Goal: Obtain resource: Obtain resource

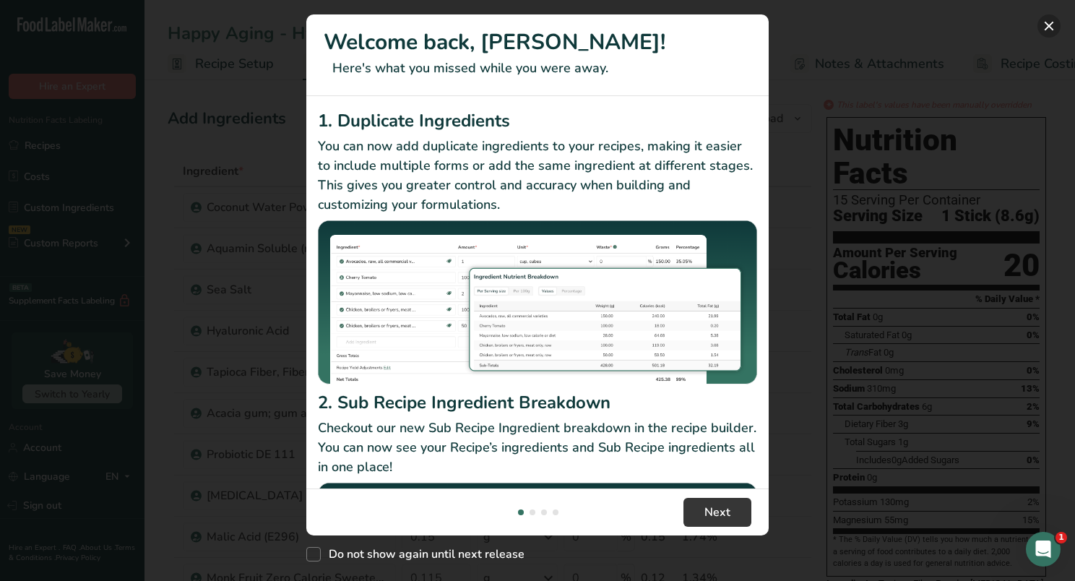
click at [1052, 25] on button "New Features" at bounding box center [1048, 25] width 23 height 23
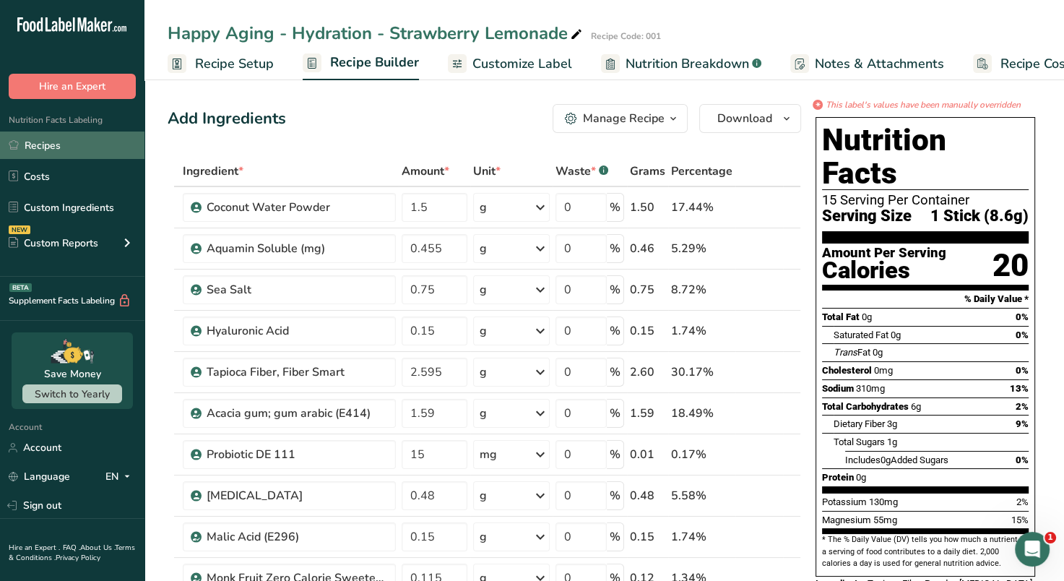
click at [38, 144] on link "Recipes" at bounding box center [72, 144] width 144 height 27
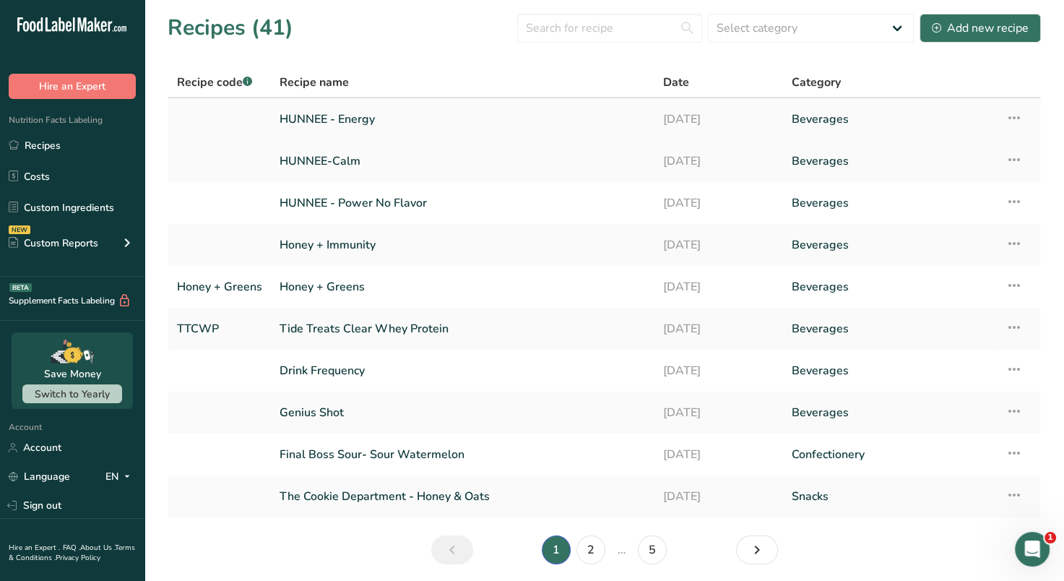
click at [399, 121] on link "HUNNEE - Energy" at bounding box center [462, 119] width 366 height 30
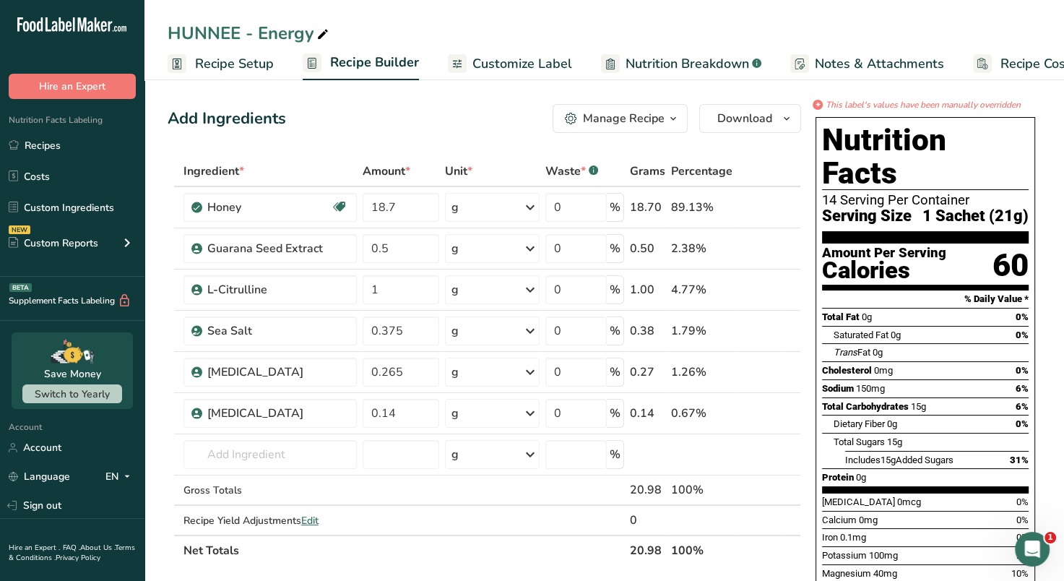
click at [510, 60] on span "Customize Label" at bounding box center [522, 63] width 100 height 19
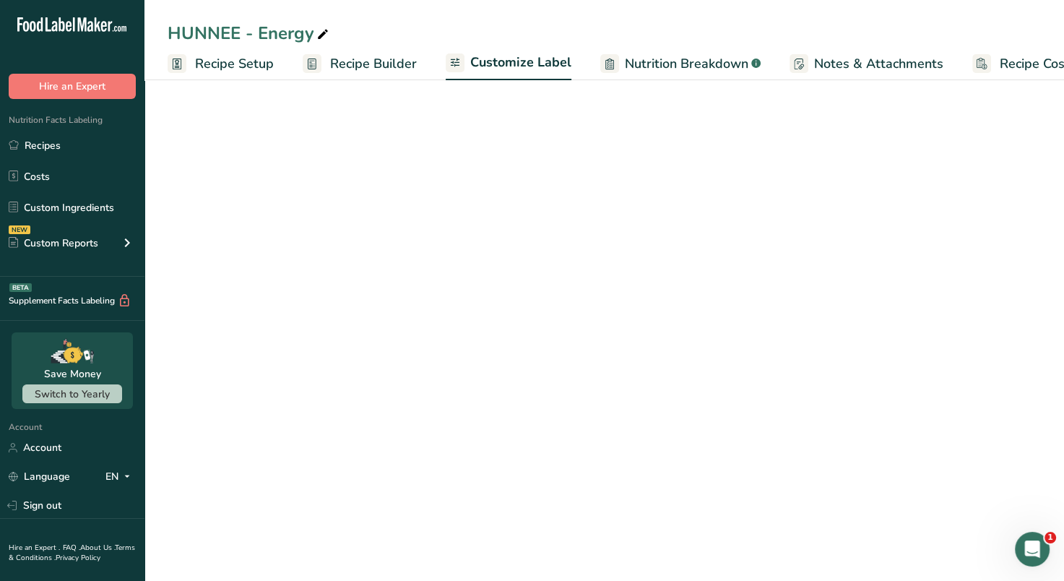
scroll to position [0, 47]
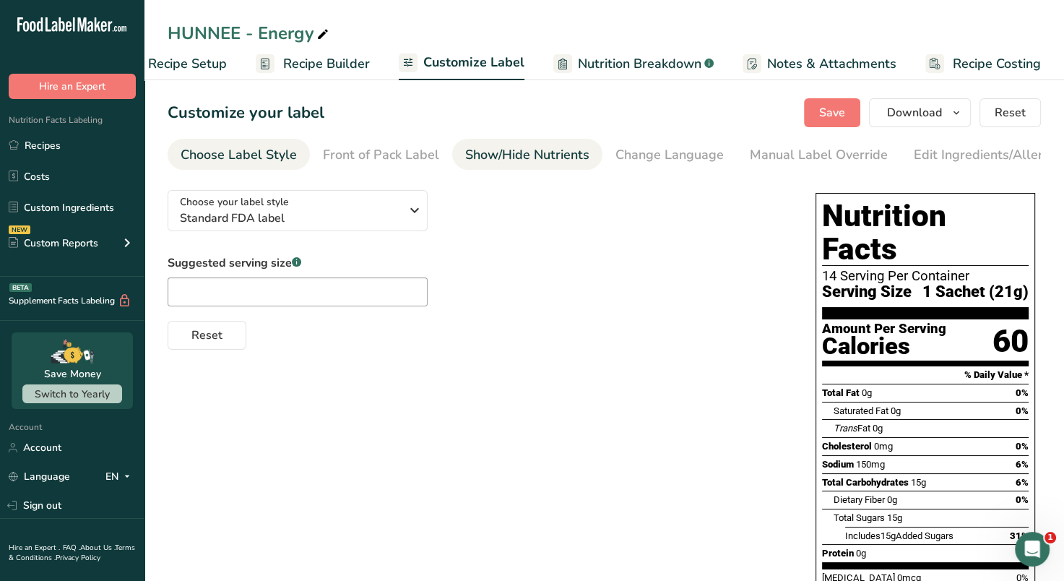
click at [480, 153] on div "Show/Hide Nutrients" at bounding box center [527, 154] width 124 height 19
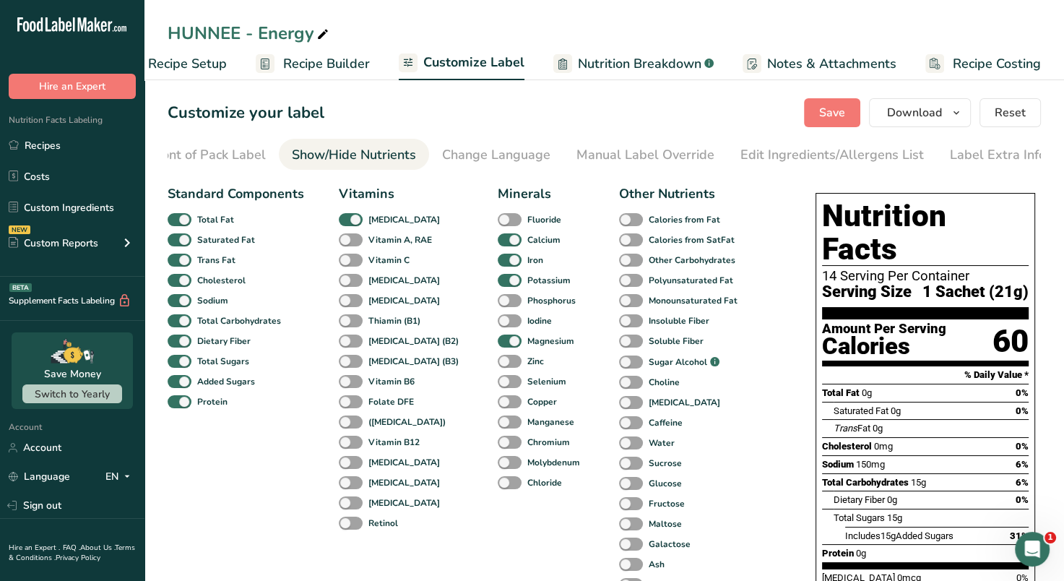
scroll to position [0, 176]
click at [597, 156] on div "Manual Label Override" at bounding box center [642, 154] width 138 height 19
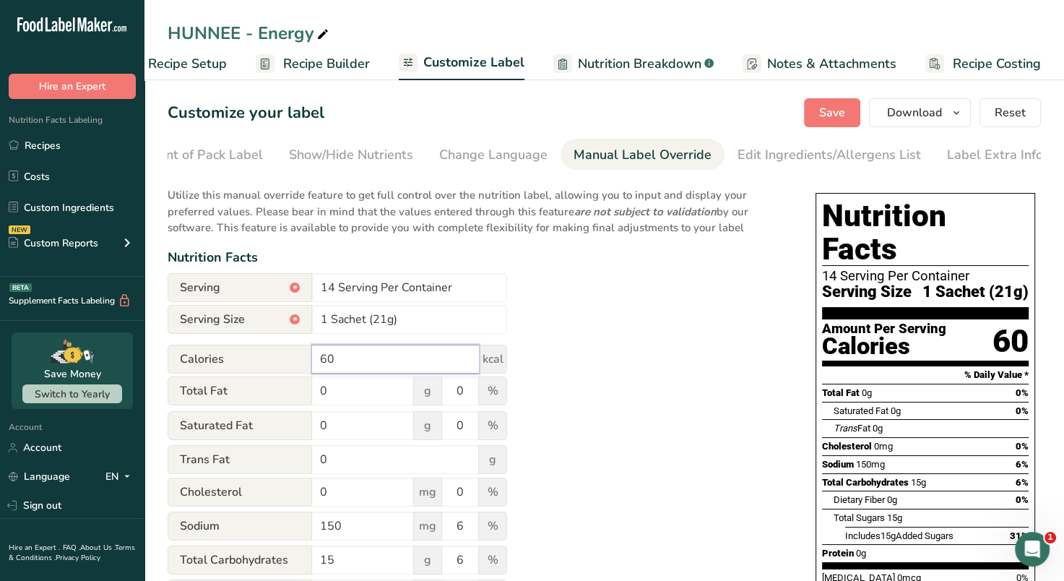
click at [342, 355] on input "60" at bounding box center [395, 358] width 167 height 29
type input "6"
type input "50"
click at [825, 105] on span "Save" at bounding box center [832, 112] width 26 height 17
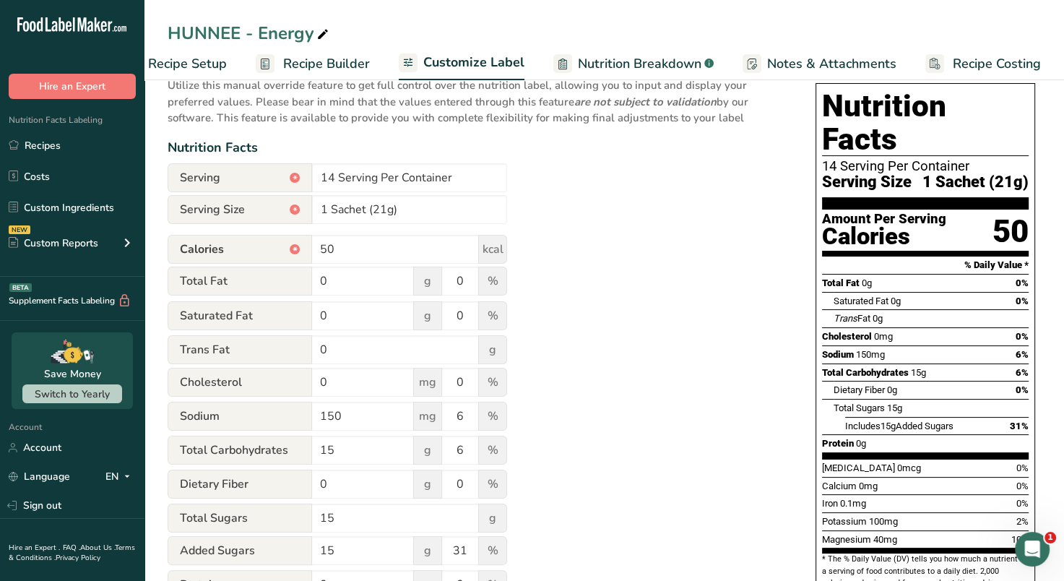
scroll to position [0, 0]
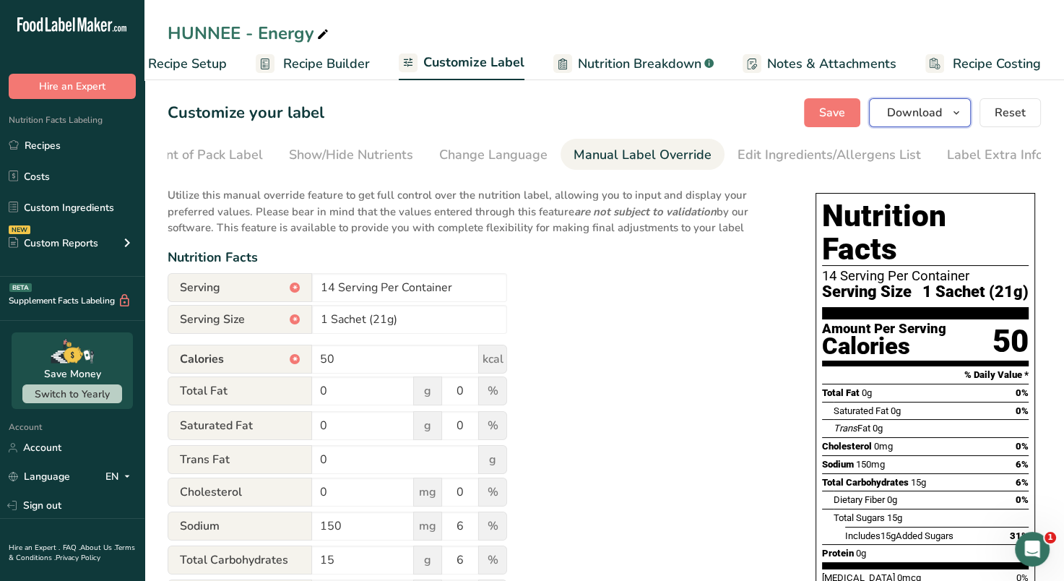
click at [954, 118] on icon "button" at bounding box center [956, 113] width 12 height 18
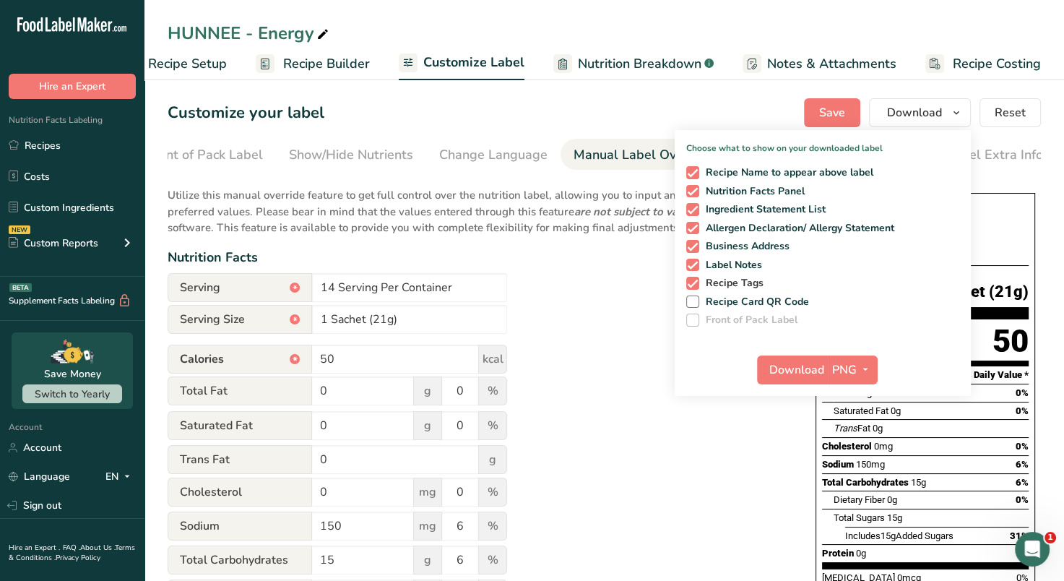
click at [696, 280] on span at bounding box center [692, 283] width 13 height 13
click at [695, 280] on input "Recipe Tags" at bounding box center [690, 282] width 9 height 9
checkbox input "false"
click at [693, 264] on span at bounding box center [692, 265] width 13 height 13
click at [693, 264] on input "Label Notes" at bounding box center [690, 264] width 9 height 9
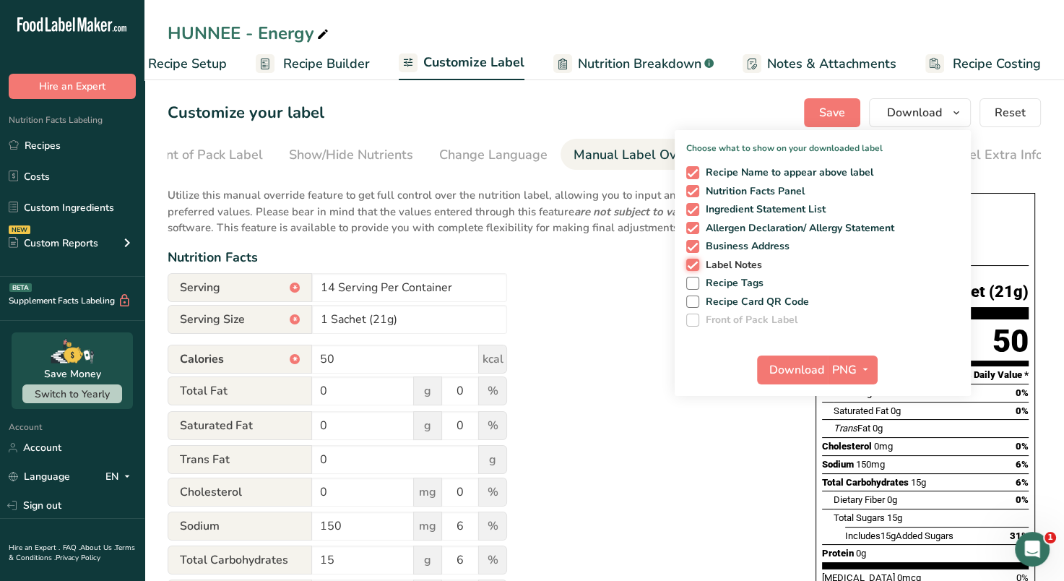
checkbox input "false"
click at [693, 245] on span at bounding box center [692, 246] width 13 height 13
click at [693, 245] on input "Business Address" at bounding box center [690, 245] width 9 height 9
checkbox input "false"
click at [870, 375] on icon "button" at bounding box center [865, 369] width 12 height 18
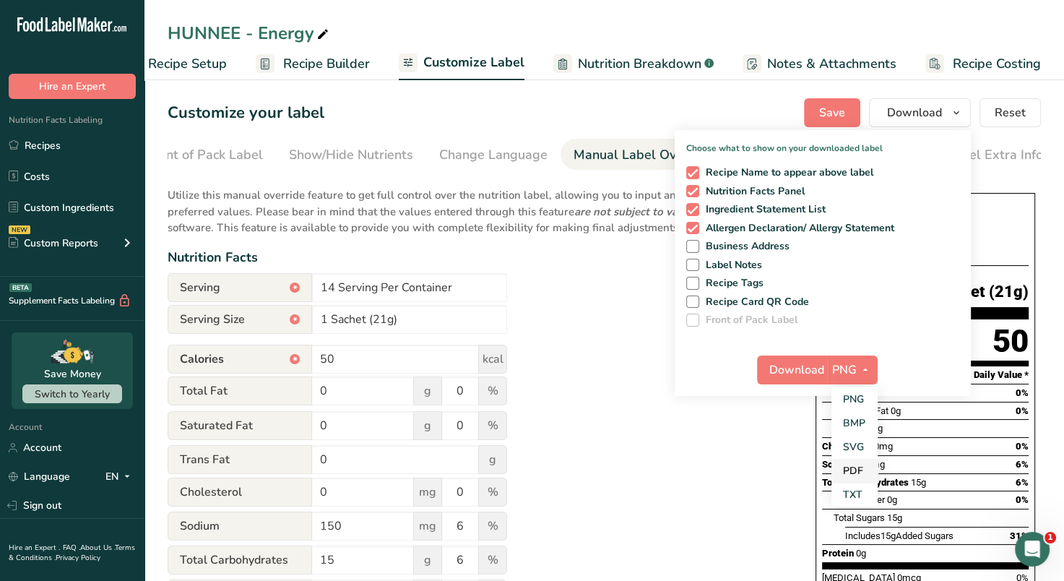
click at [855, 468] on link "PDF" at bounding box center [854, 471] width 46 height 24
click at [791, 369] on span "Download" at bounding box center [797, 369] width 55 height 17
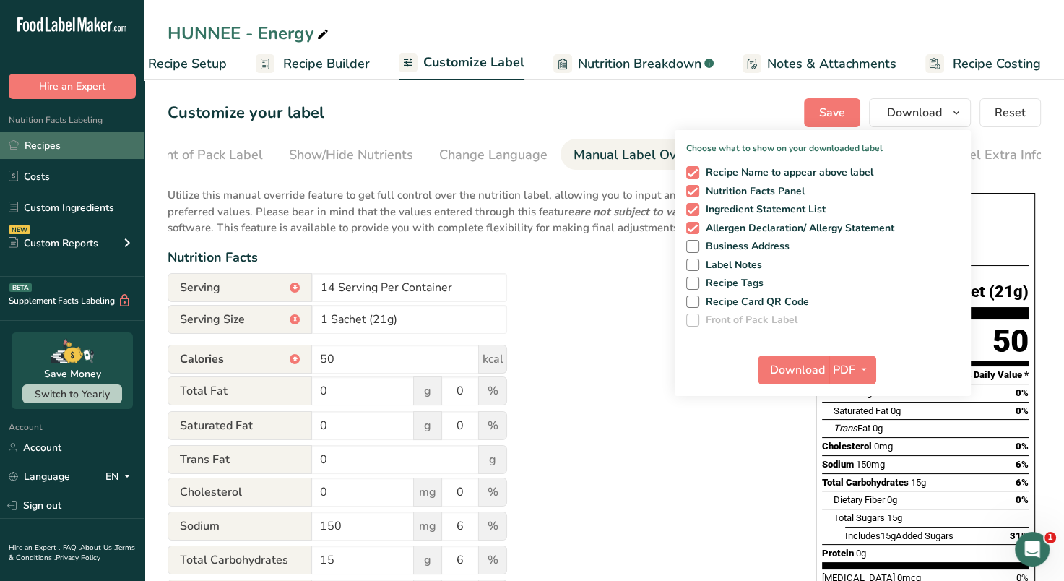
click at [43, 144] on link "Recipes" at bounding box center [72, 144] width 144 height 27
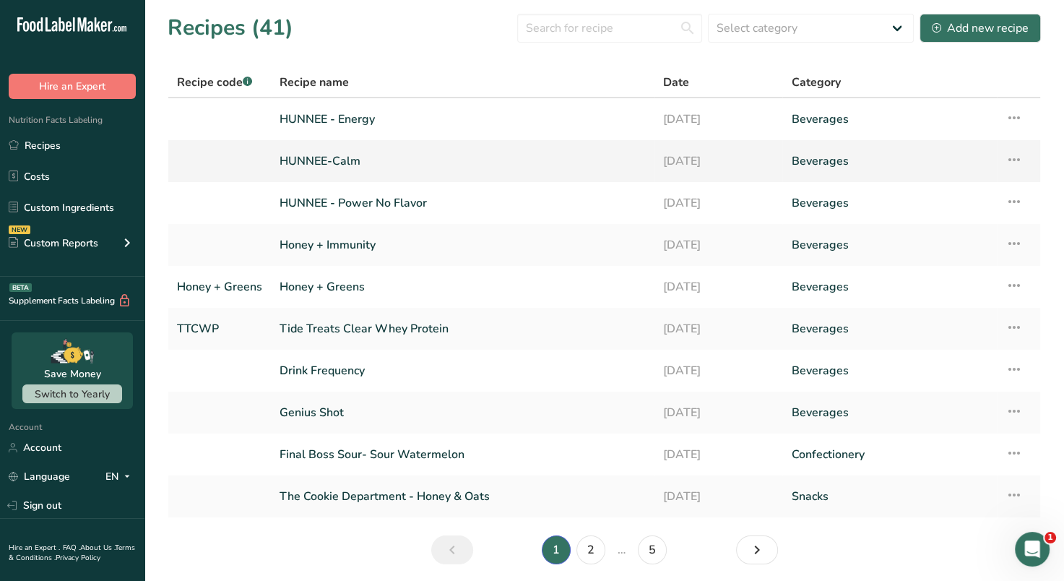
click at [363, 166] on link "HUNNEE-Calm" at bounding box center [462, 161] width 366 height 30
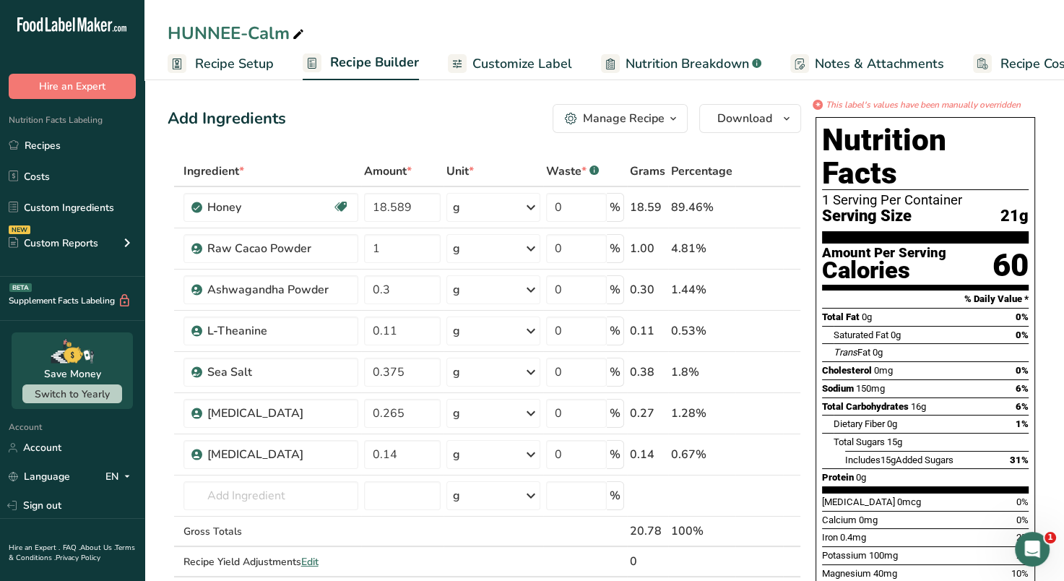
click at [526, 58] on span "Customize Label" at bounding box center [522, 63] width 100 height 19
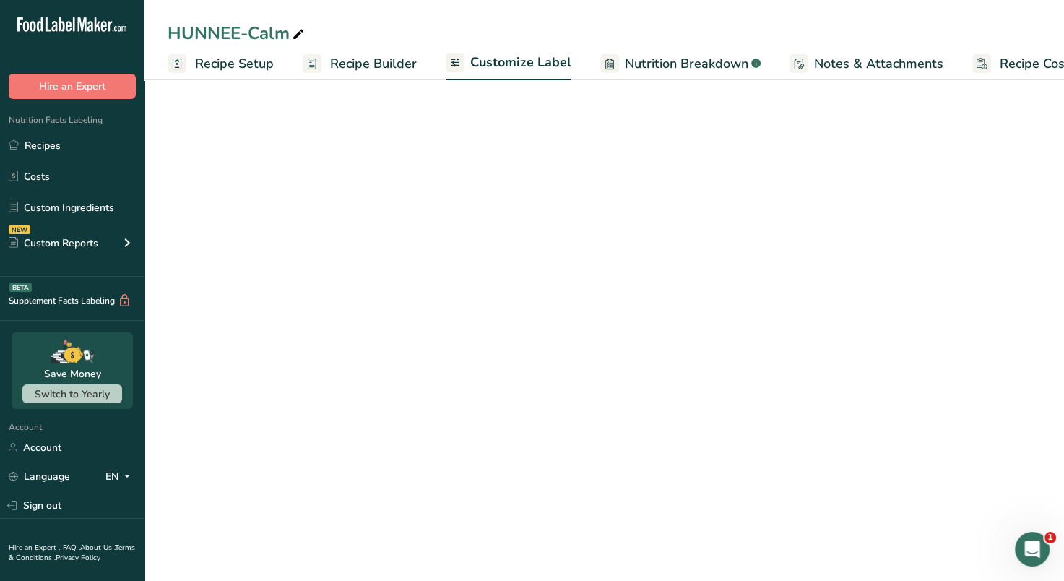
scroll to position [0, 47]
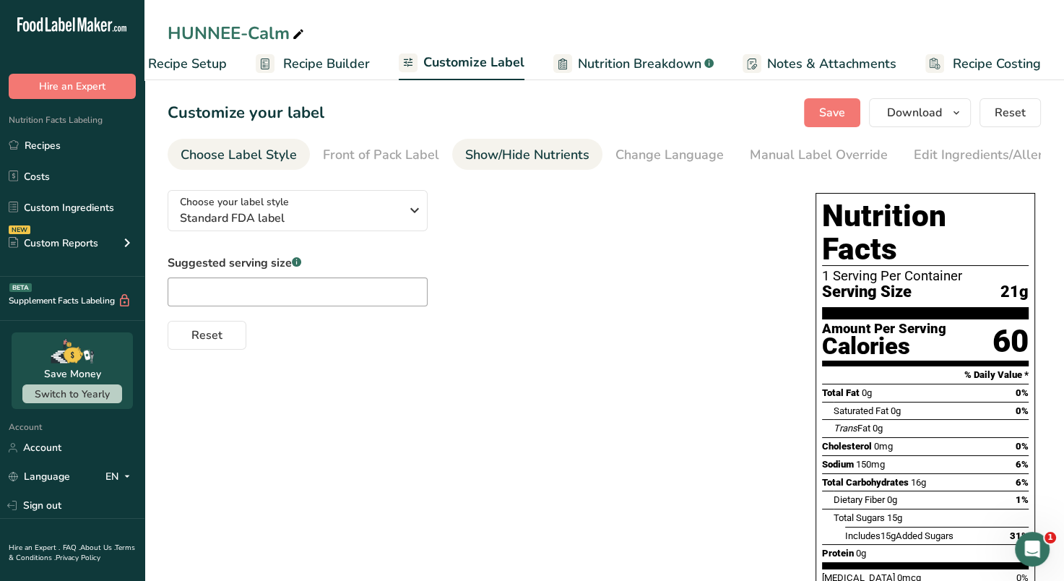
click at [523, 153] on div "Show/Hide Nutrients" at bounding box center [527, 154] width 124 height 19
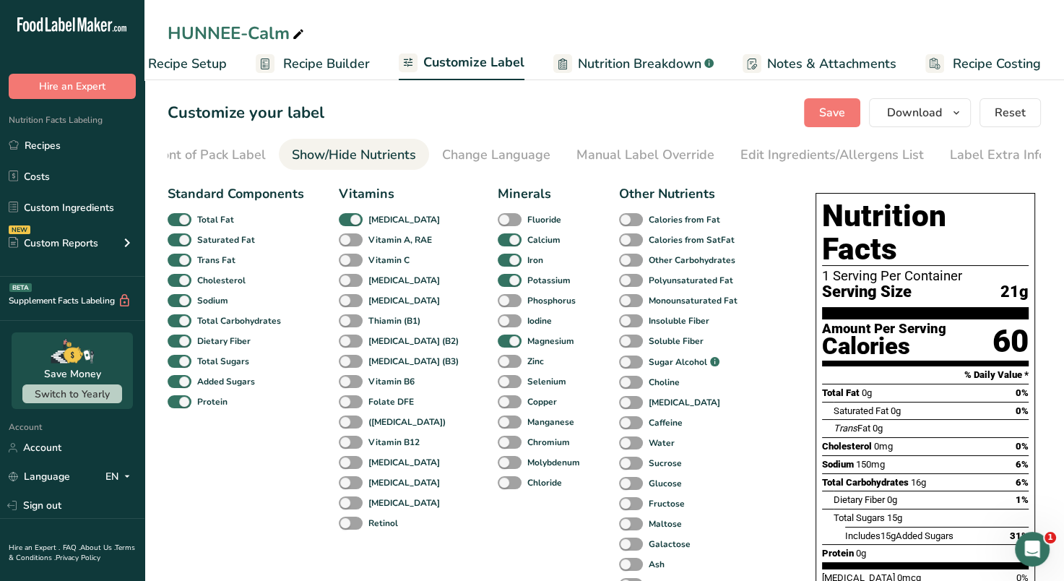
scroll to position [0, 176]
click at [596, 147] on div "Manual Label Override" at bounding box center [642, 154] width 138 height 19
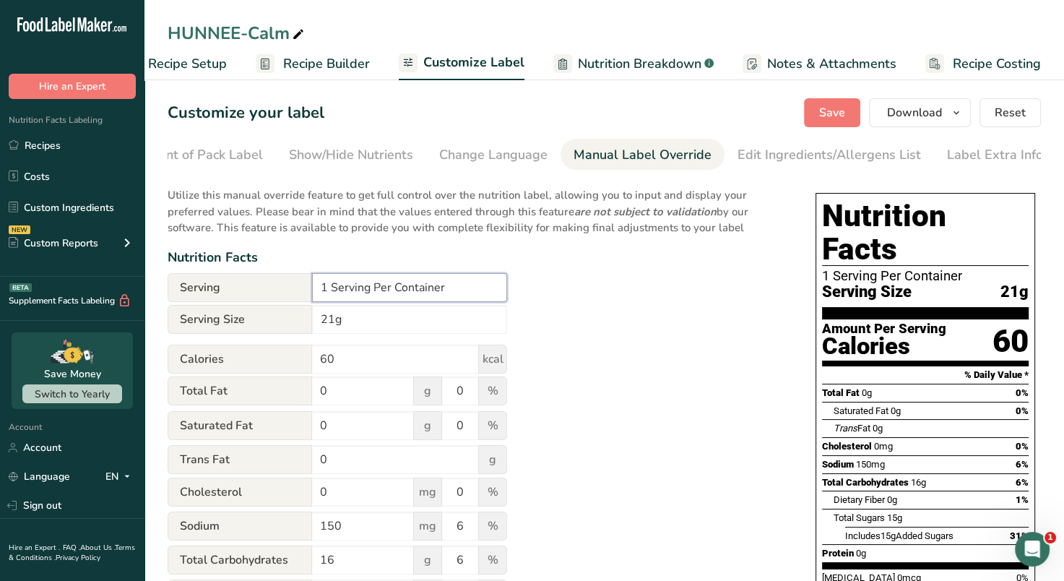
click at [326, 292] on input "1 Serving Per Container" at bounding box center [409, 287] width 195 height 29
type input "14 Serving Per Container"
click at [317, 318] on input "21g" at bounding box center [409, 319] width 195 height 29
type input "1 Sachet (21g)"
click at [326, 361] on input "60" at bounding box center [395, 358] width 167 height 29
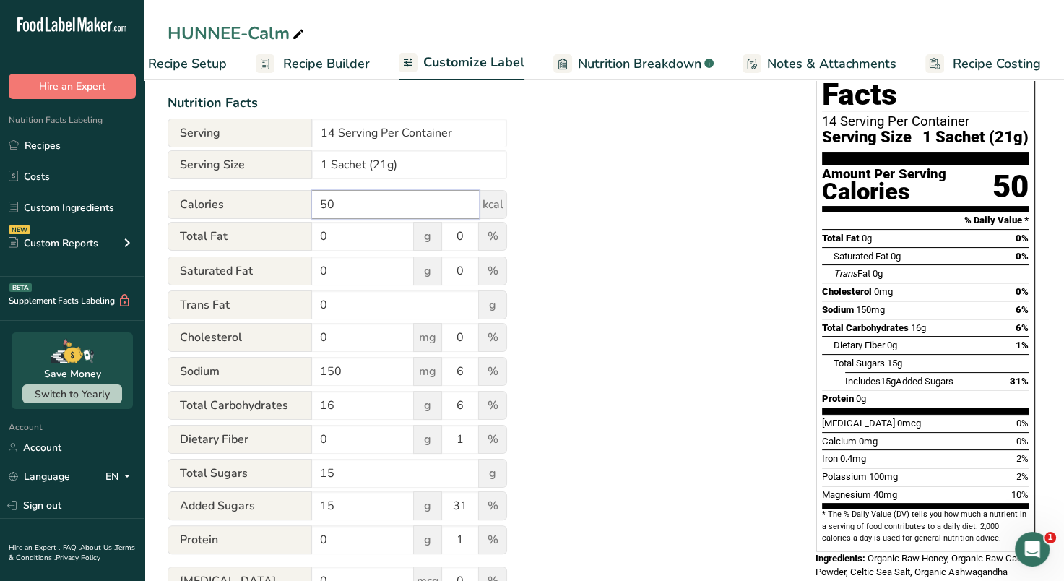
scroll to position [157, 0]
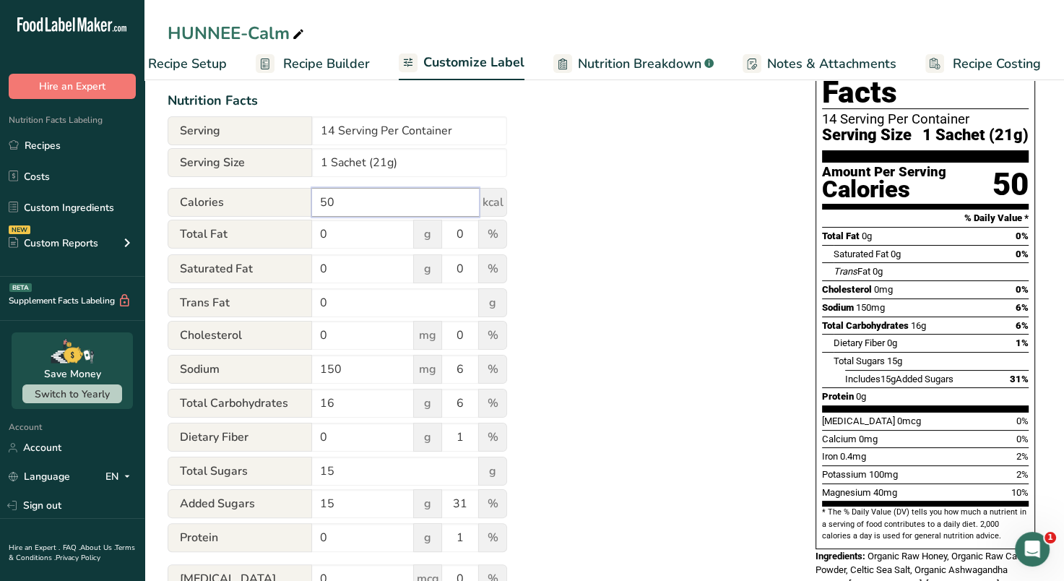
type input "50"
click at [676, 294] on div "Utilize this manual override feature to get full control over the nutrition lab…" at bounding box center [477, 393] width 619 height 742
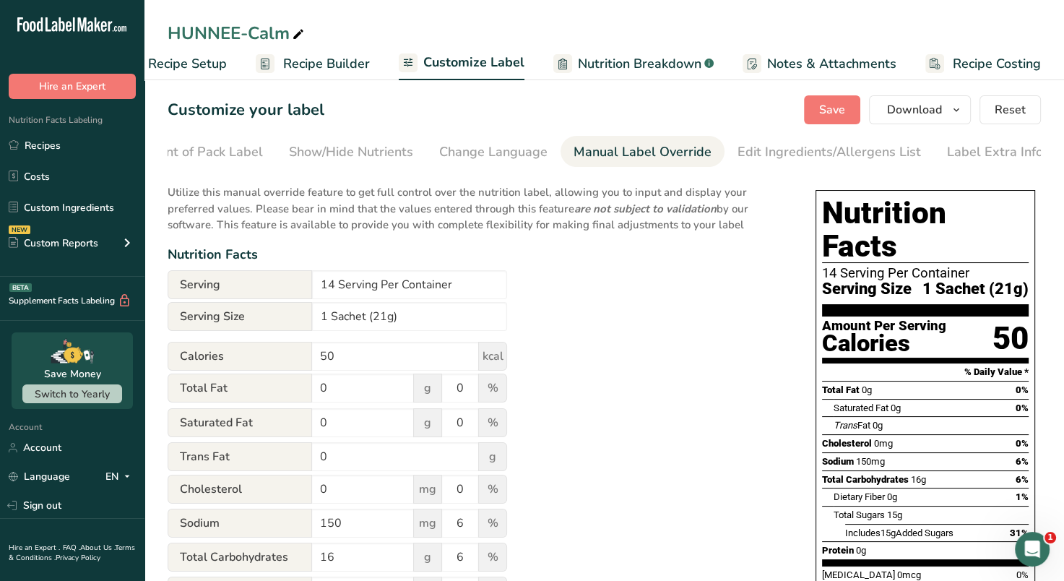
scroll to position [0, 0]
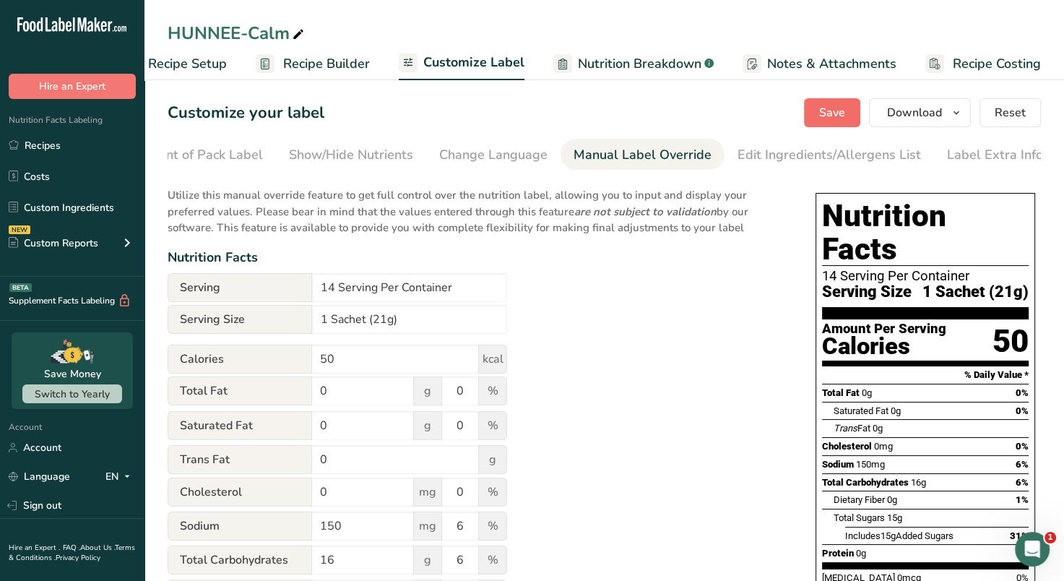
click at [831, 118] on span "Save" at bounding box center [832, 112] width 26 height 17
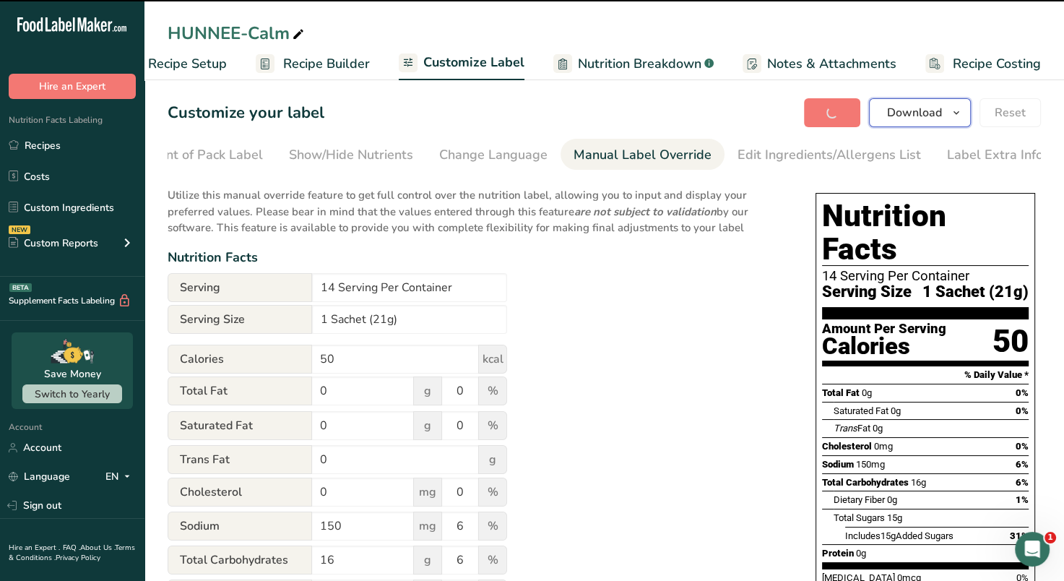
click at [948, 115] on button "Download" at bounding box center [920, 112] width 102 height 29
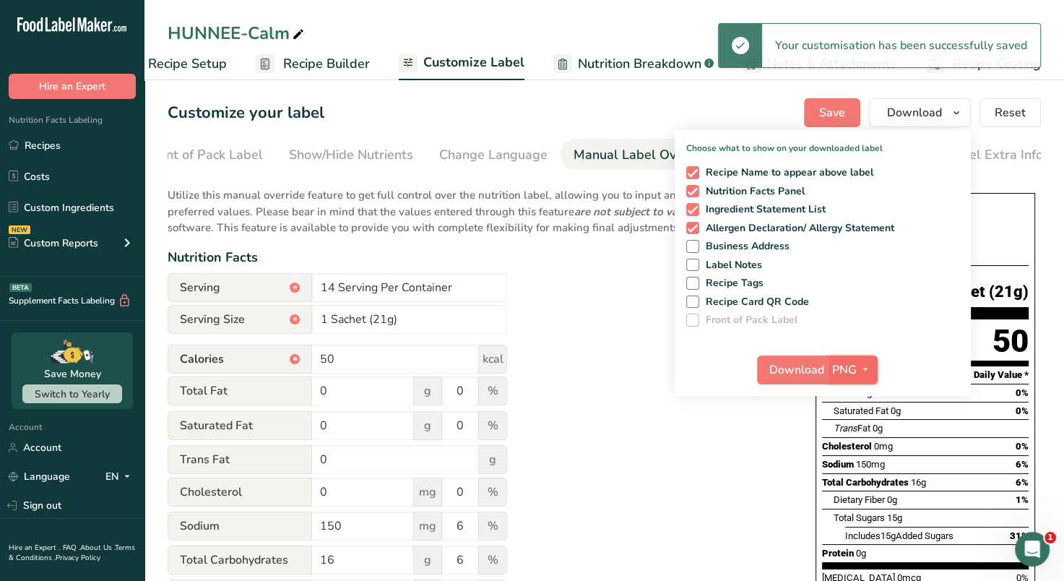
click at [867, 369] on icon "button" at bounding box center [865, 369] width 12 height 18
click at [862, 469] on link "PDF" at bounding box center [854, 471] width 46 height 24
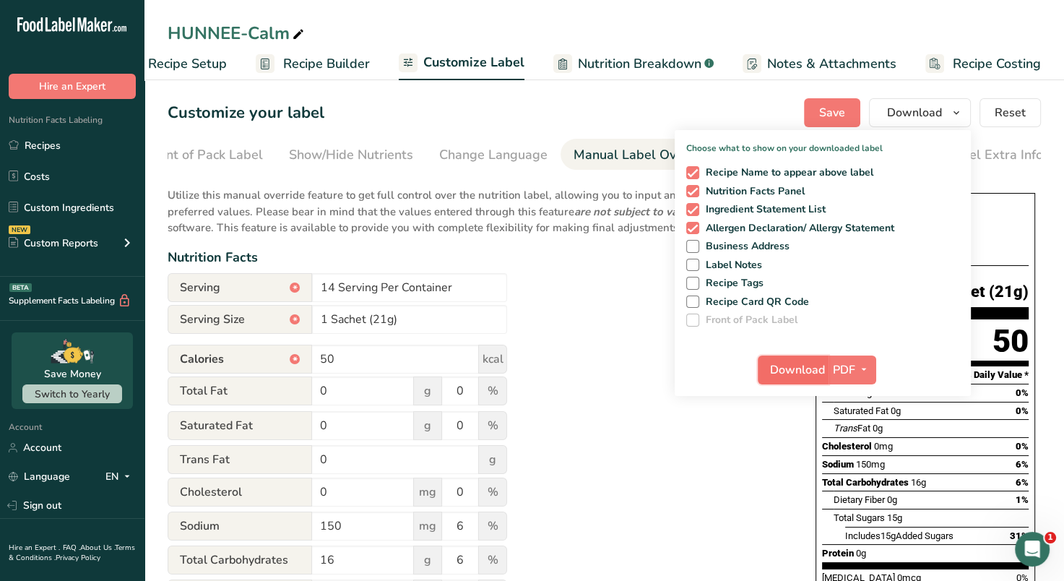
click at [800, 372] on span "Download" at bounding box center [797, 369] width 55 height 17
click at [776, 452] on div "Utilize this manual override feature to get full control over the nutrition lab…" at bounding box center [477, 549] width 619 height 742
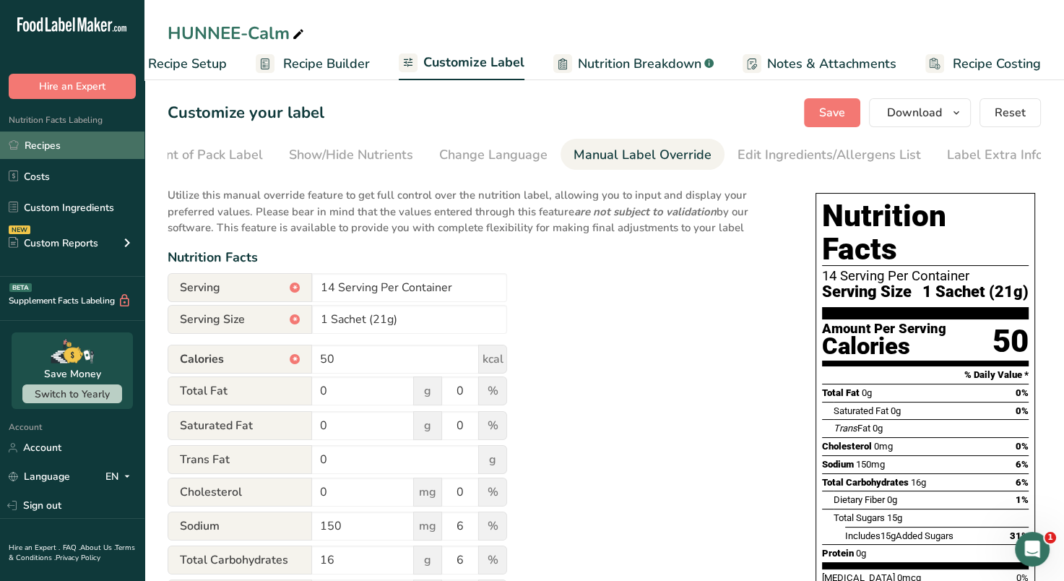
click at [45, 147] on link "Recipes" at bounding box center [72, 144] width 144 height 27
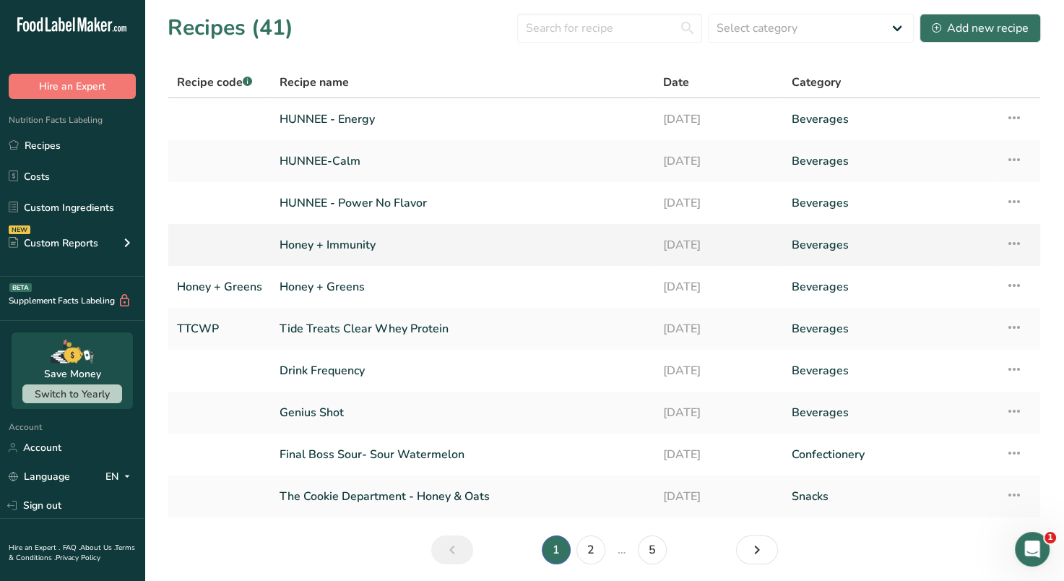
click at [361, 246] on link "Honey + Immunity" at bounding box center [462, 245] width 366 height 30
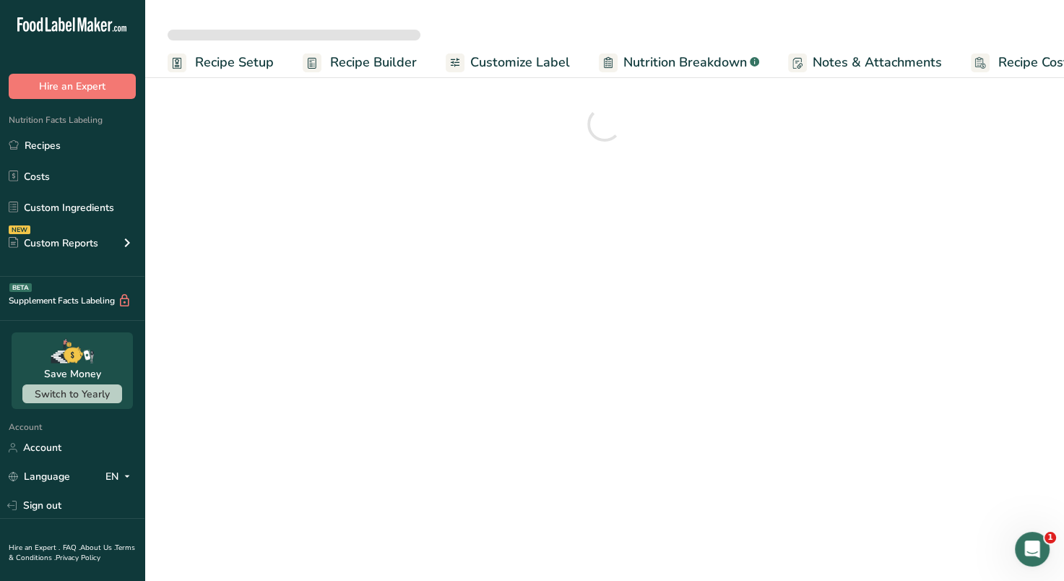
click at [514, 57] on span "Customize Label" at bounding box center [520, 62] width 100 height 19
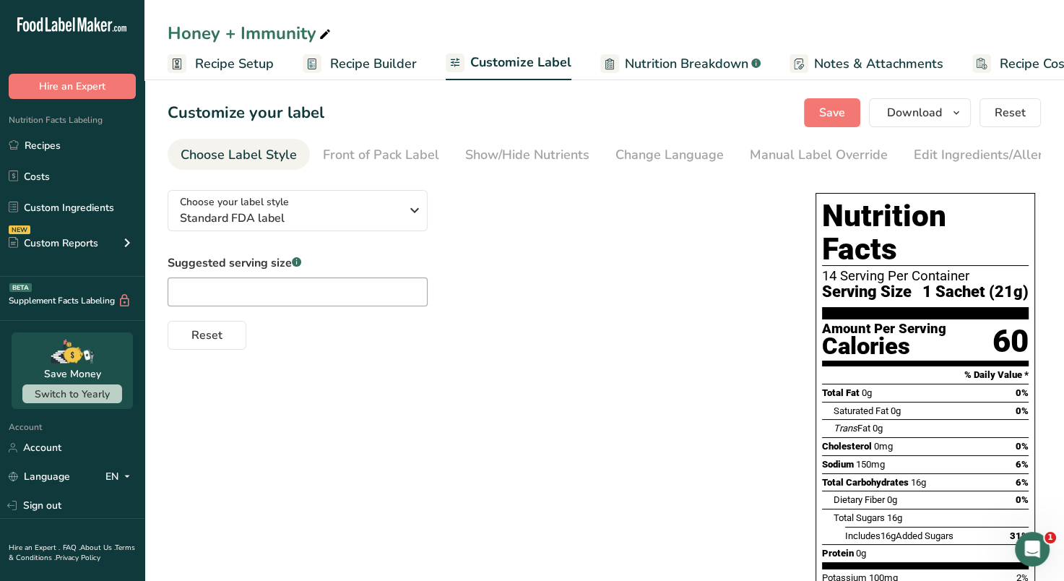
scroll to position [0, 47]
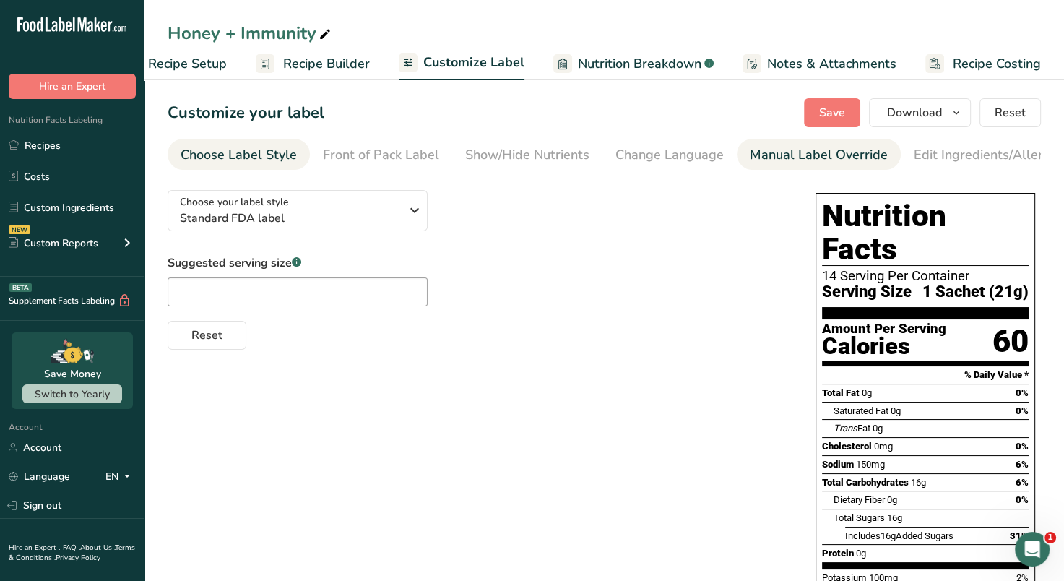
click at [758, 158] on div "Manual Label Override" at bounding box center [819, 154] width 138 height 19
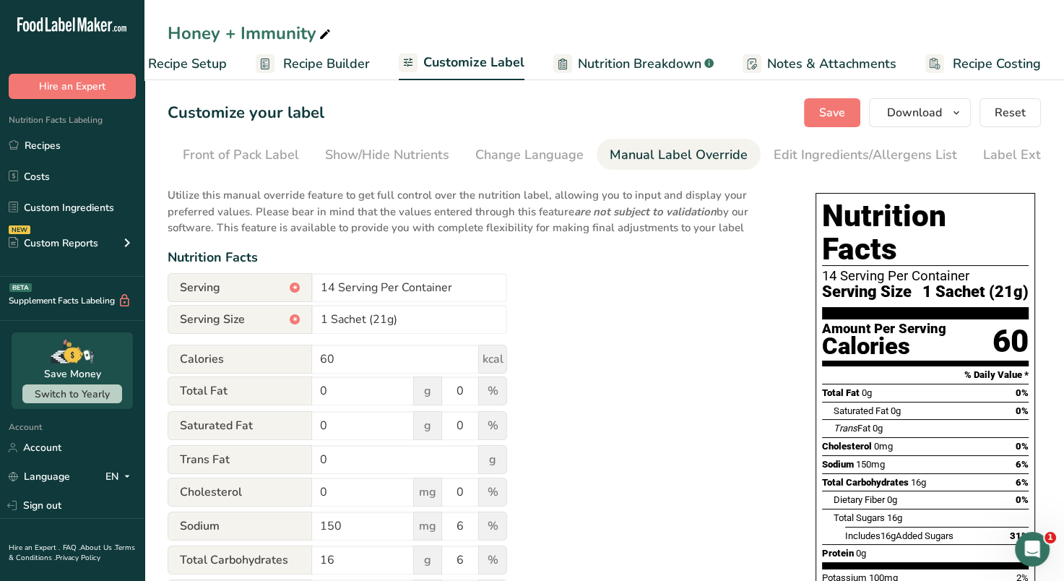
scroll to position [0, 176]
click at [355, 364] on input "60" at bounding box center [395, 358] width 167 height 29
type input "6"
type input "50"
click at [672, 465] on div "Utilize this manual override feature to get full control over the nutrition lab…" at bounding box center [477, 497] width 619 height 639
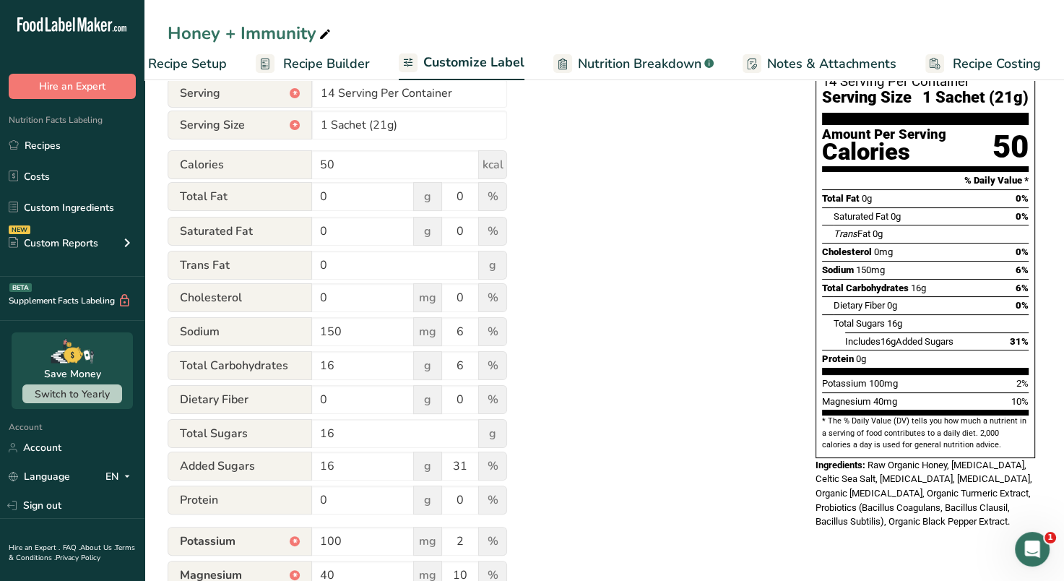
scroll to position [0, 0]
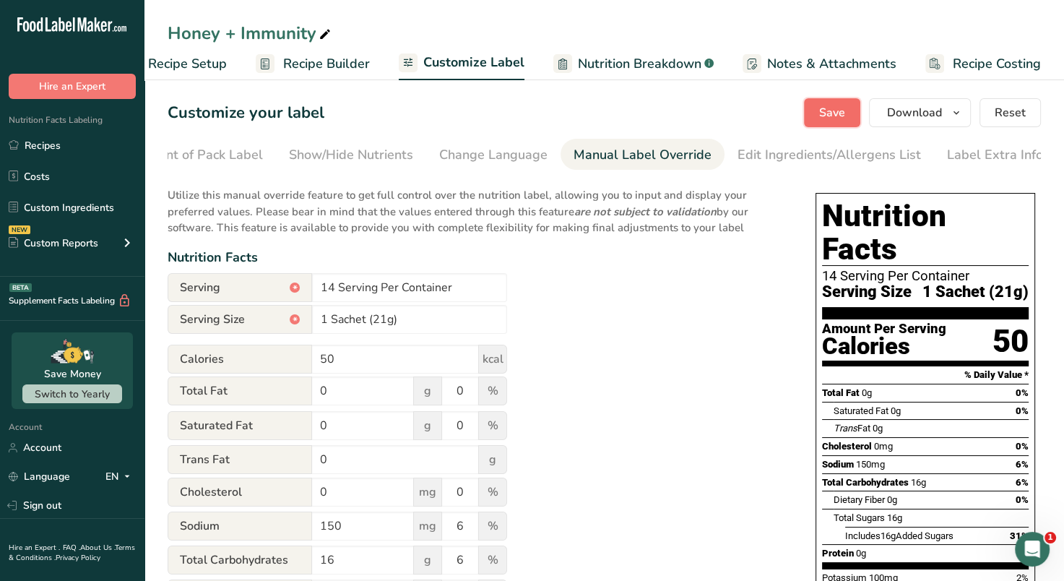
click at [835, 112] on span "Save" at bounding box center [832, 112] width 26 height 17
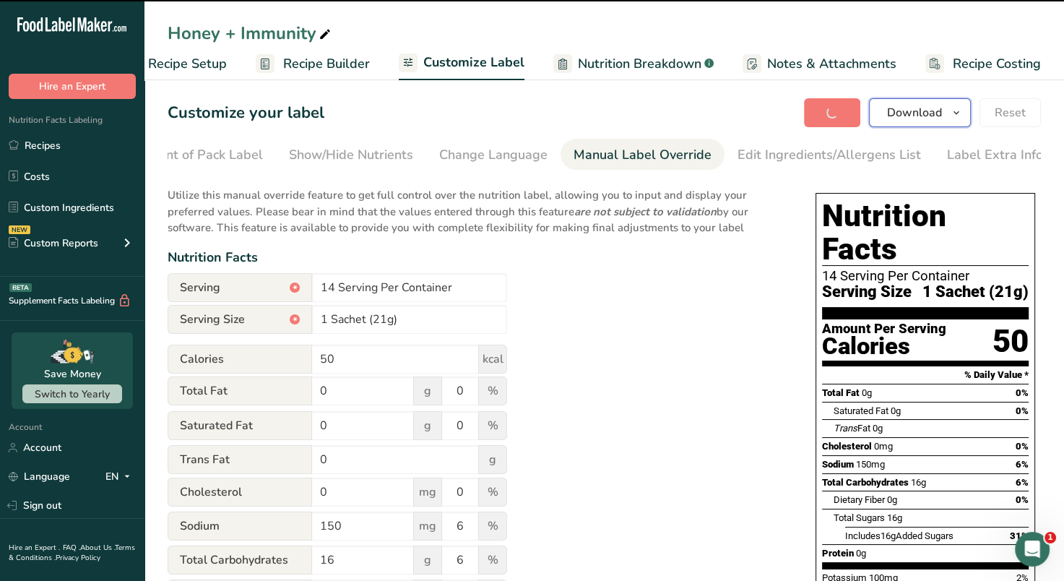
click at [959, 107] on icon "button" at bounding box center [956, 113] width 12 height 18
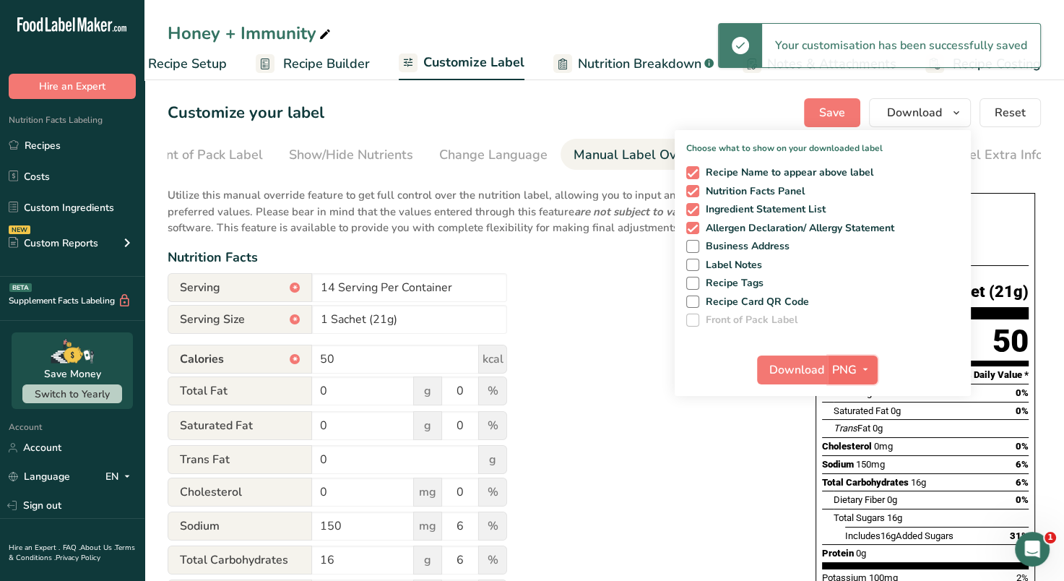
click at [869, 361] on icon "button" at bounding box center [865, 369] width 12 height 18
click at [851, 465] on link "PDF" at bounding box center [854, 471] width 46 height 24
click at [787, 371] on span "Download" at bounding box center [797, 369] width 55 height 17
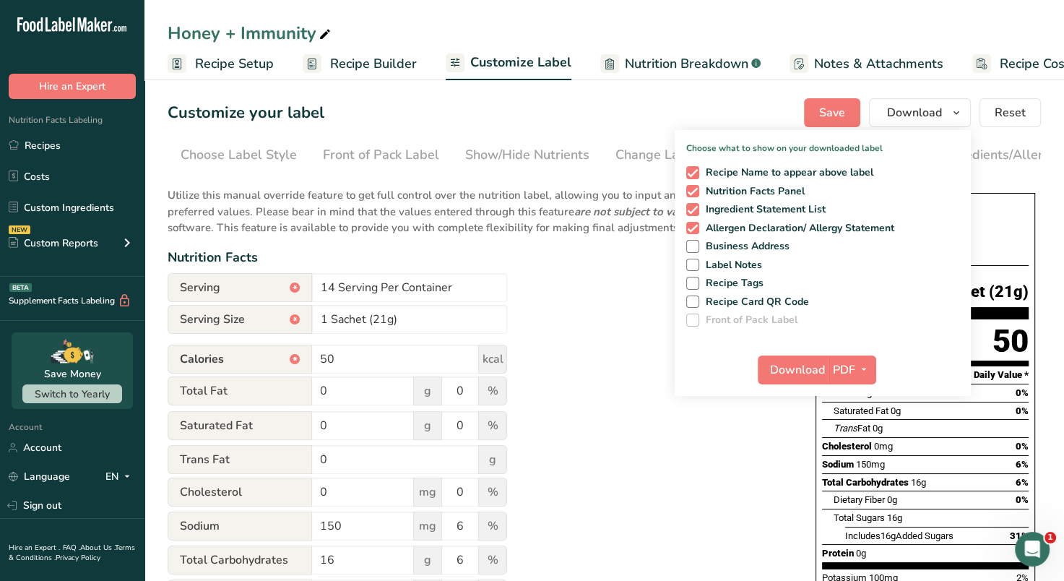
scroll to position [0, 176]
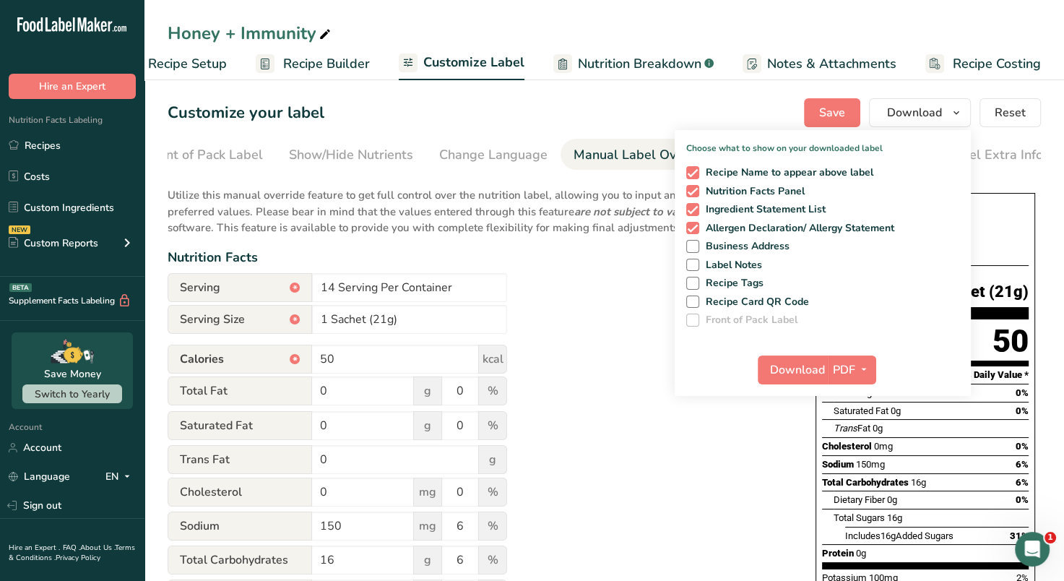
click at [669, 451] on div "Utilize this manual override feature to get full control over the nutrition lab…" at bounding box center [477, 497] width 619 height 639
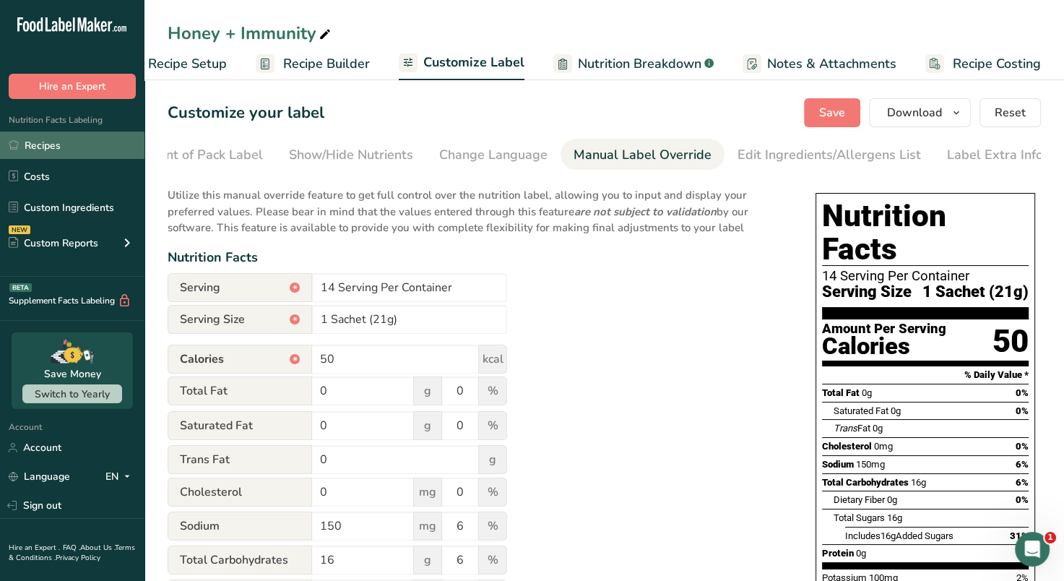
click at [43, 147] on link "Recipes" at bounding box center [72, 144] width 144 height 27
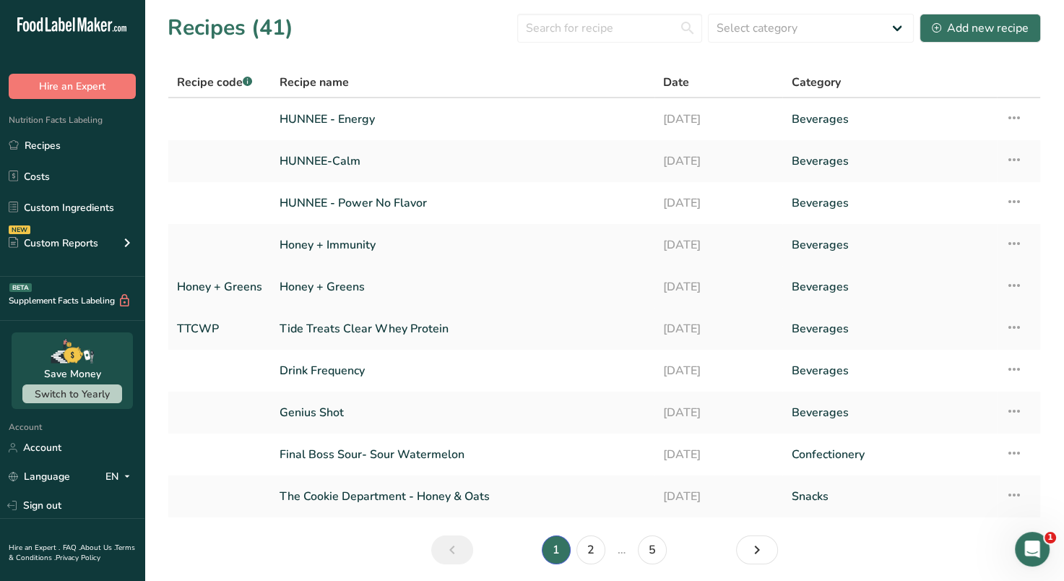
click at [415, 292] on link "Honey + Greens" at bounding box center [462, 287] width 366 height 30
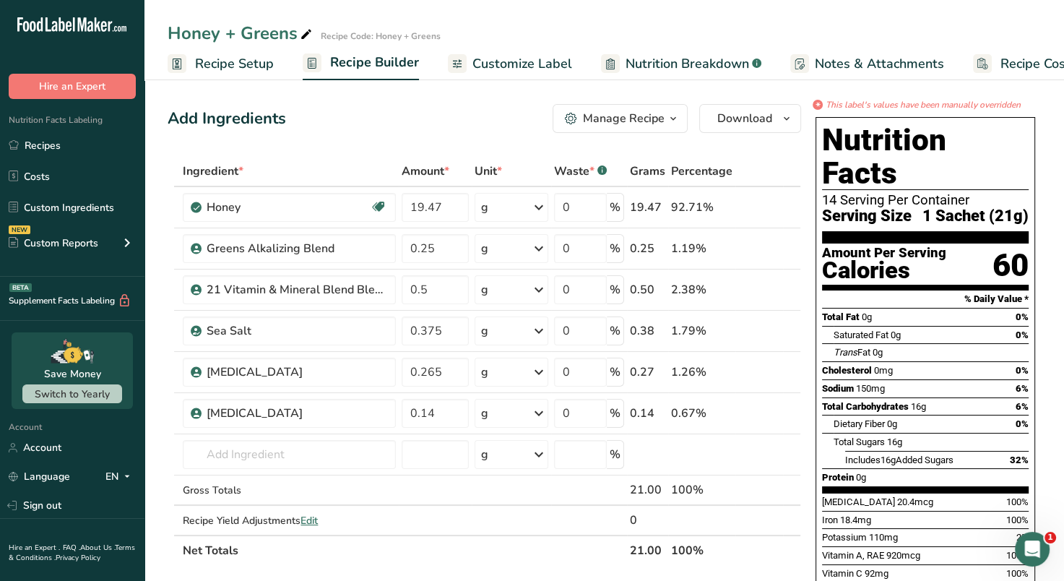
click at [518, 61] on span "Customize Label" at bounding box center [522, 63] width 100 height 19
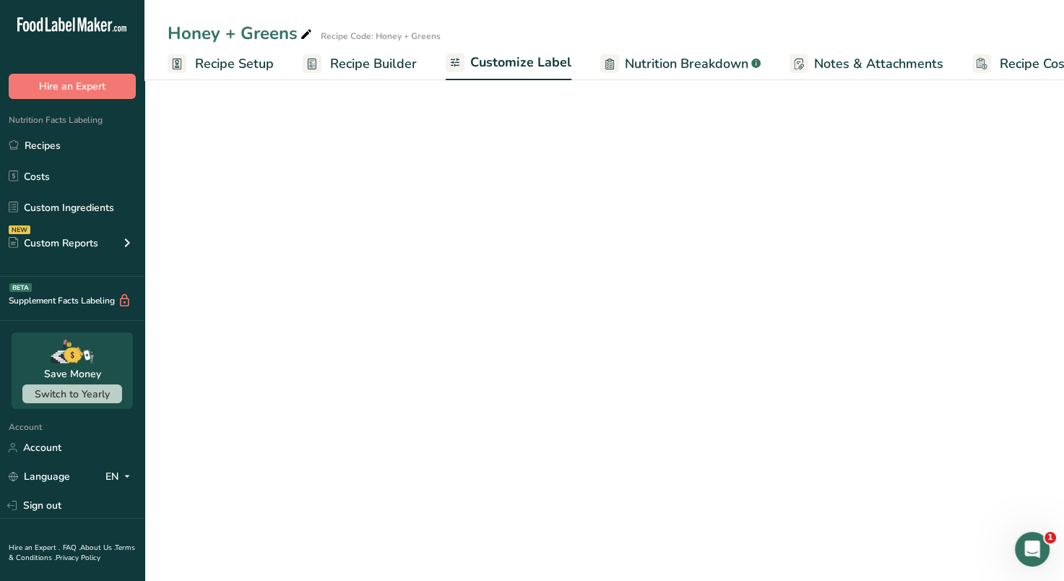
scroll to position [0, 47]
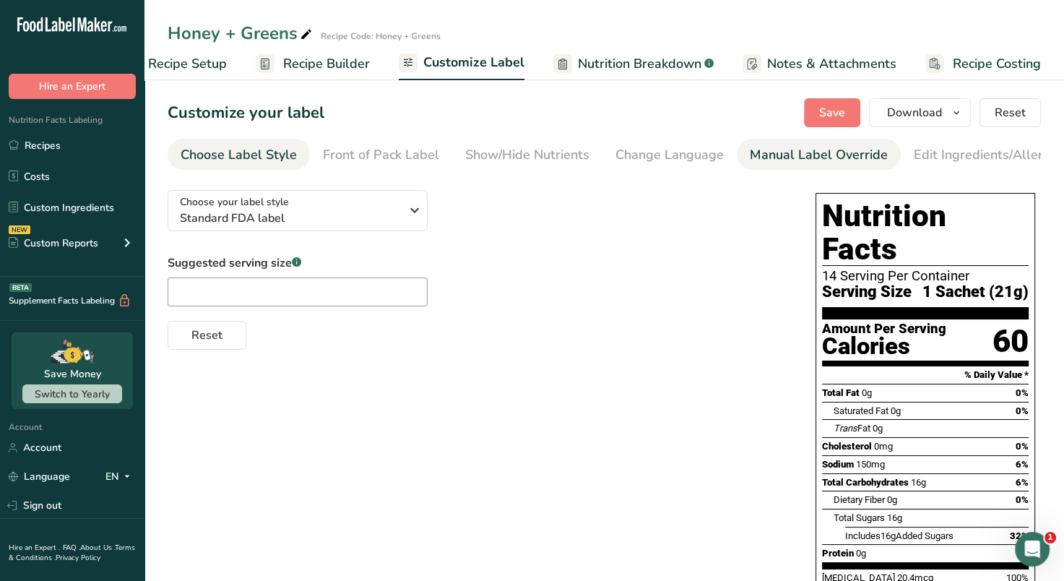
click at [762, 150] on div "Manual Label Override" at bounding box center [819, 154] width 138 height 19
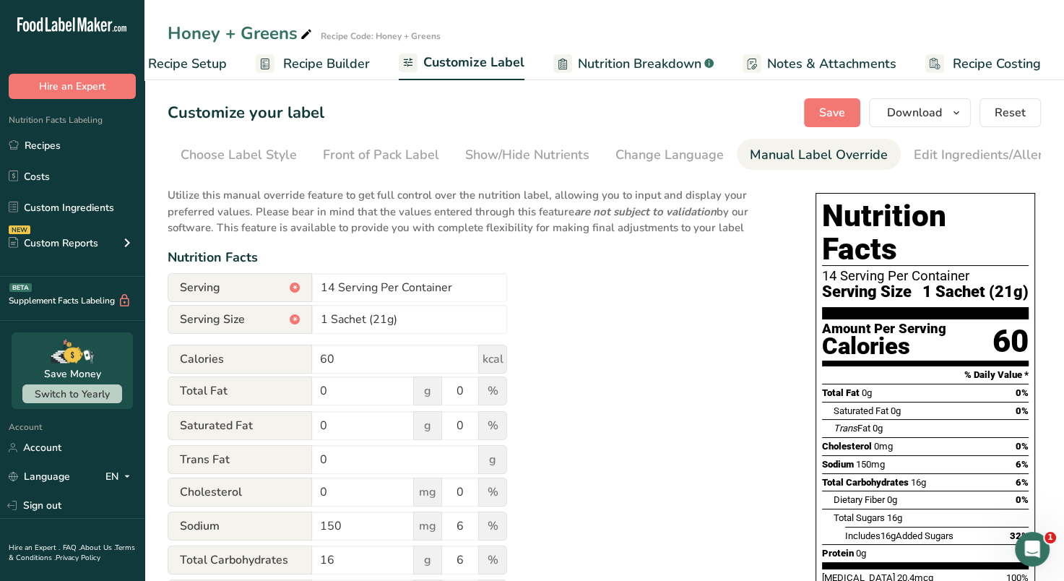
scroll to position [0, 176]
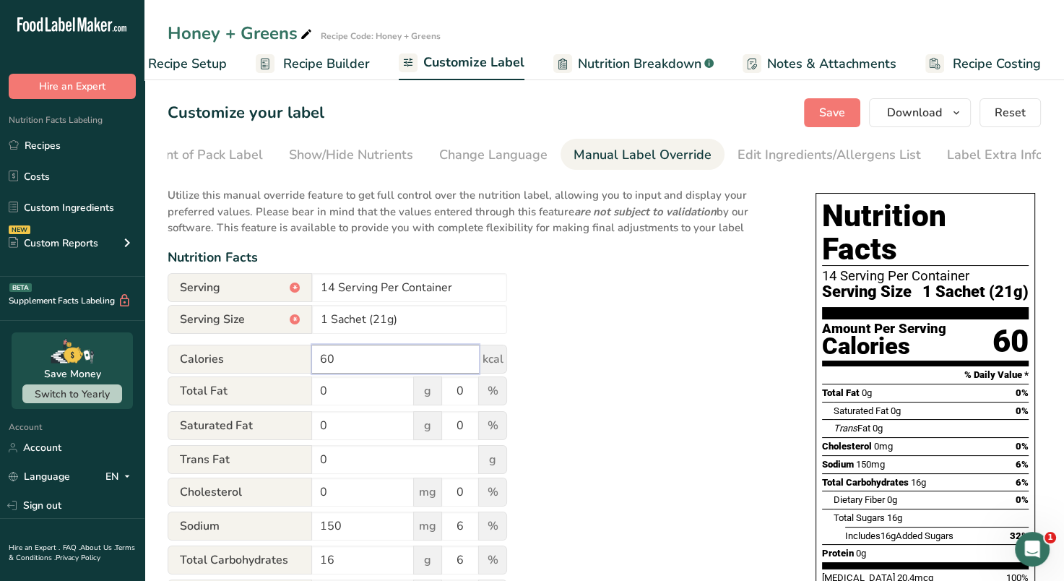
click at [341, 367] on input "60" at bounding box center [395, 358] width 167 height 29
type input "6"
type input "50"
click at [828, 107] on span "Save" at bounding box center [832, 112] width 26 height 17
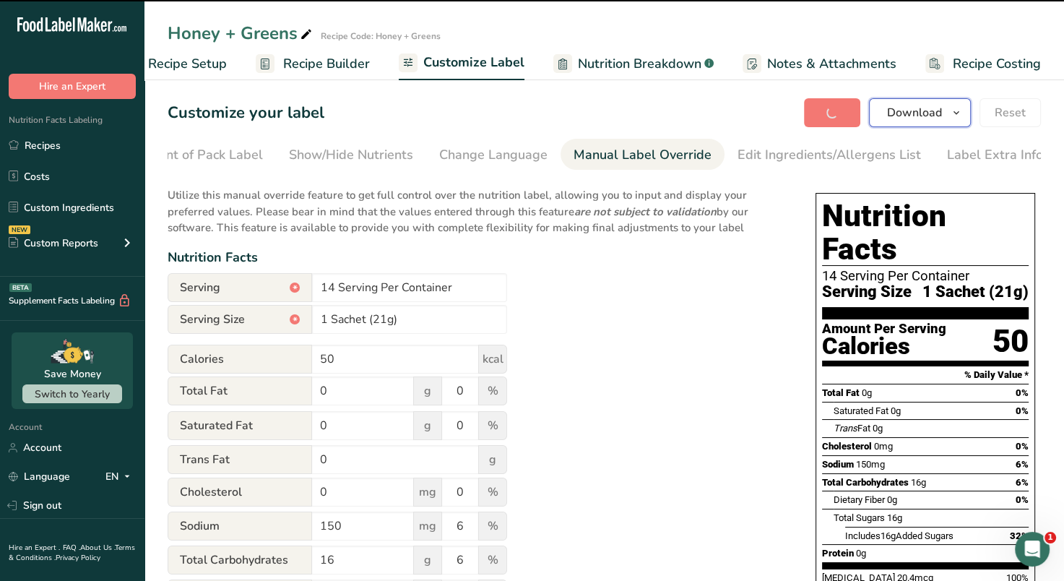
click at [953, 108] on icon "button" at bounding box center [956, 113] width 12 height 18
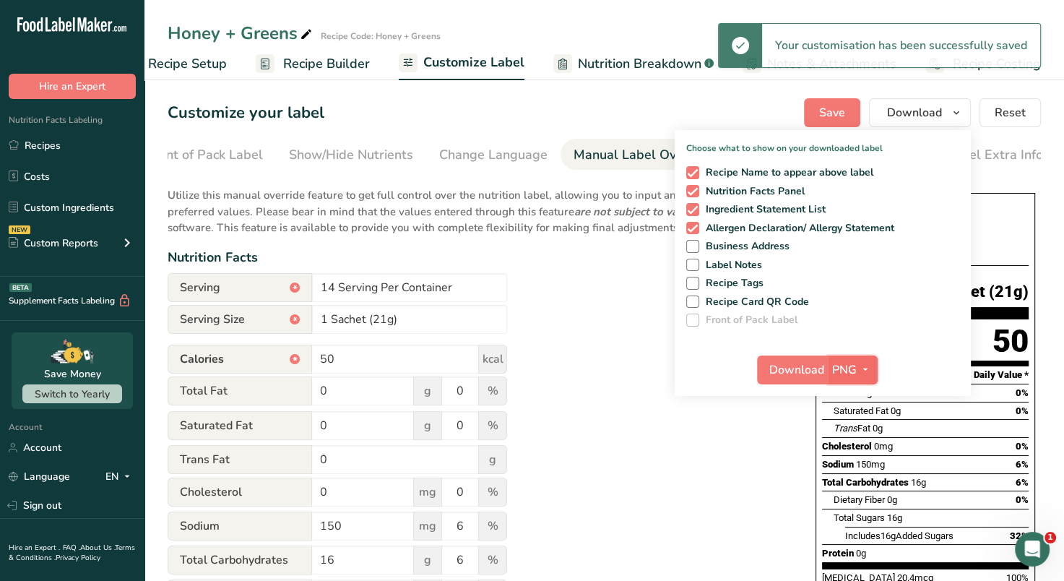
click at [864, 367] on icon "button" at bounding box center [865, 369] width 12 height 18
click at [861, 469] on link "PDF" at bounding box center [854, 471] width 46 height 24
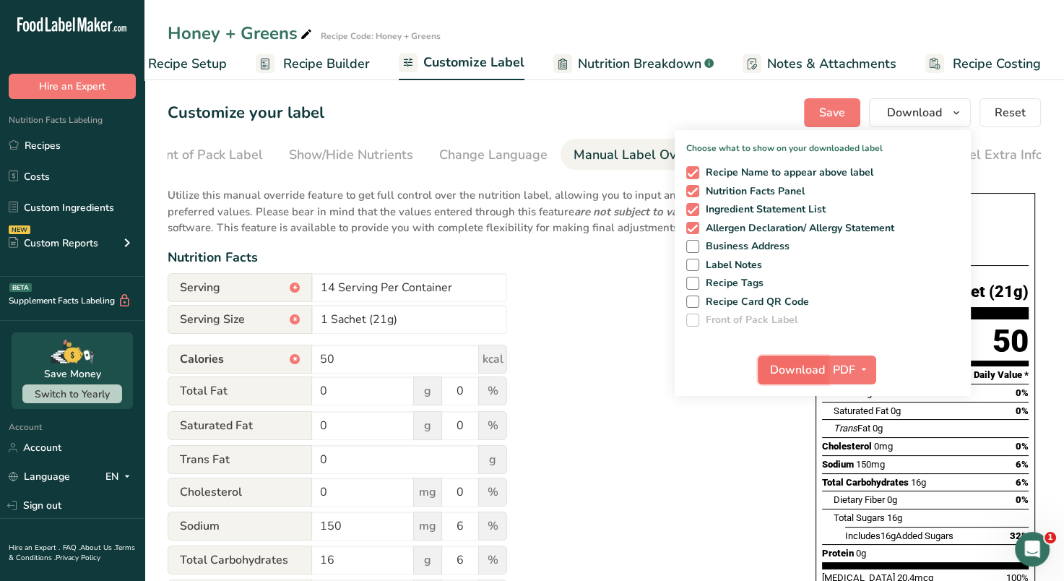
click at [805, 372] on span "Download" at bounding box center [797, 369] width 55 height 17
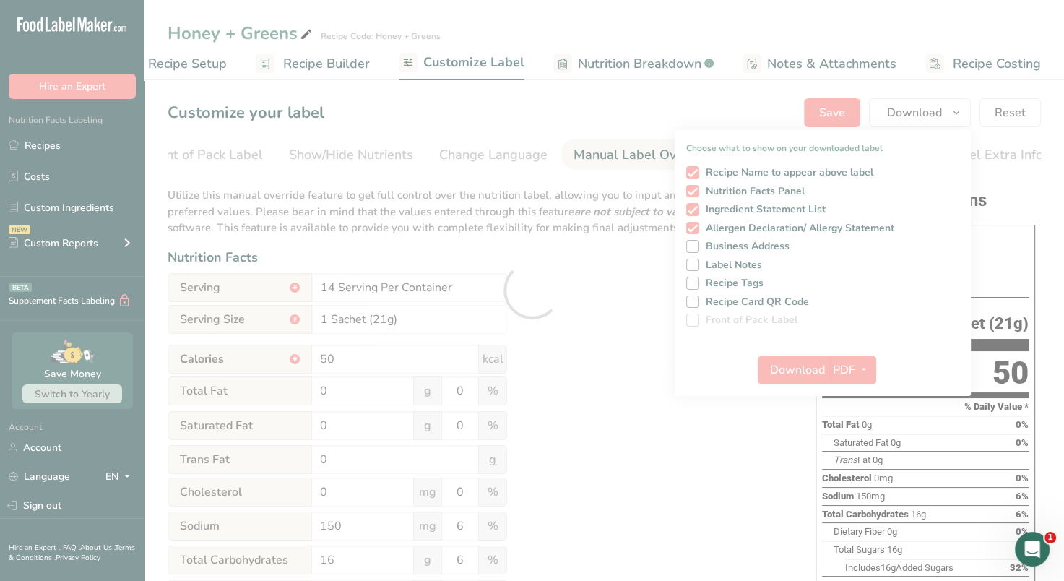
scroll to position [0, 0]
click at [624, 459] on div at bounding box center [532, 290] width 1064 height 581
